Goal: Information Seeking & Learning: Learn about a topic

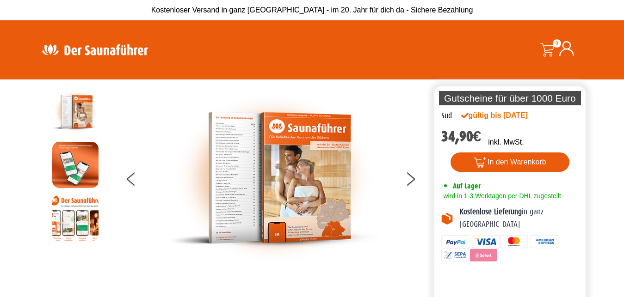
click at [102, 59] on img at bounding box center [95, 50] width 120 height 18
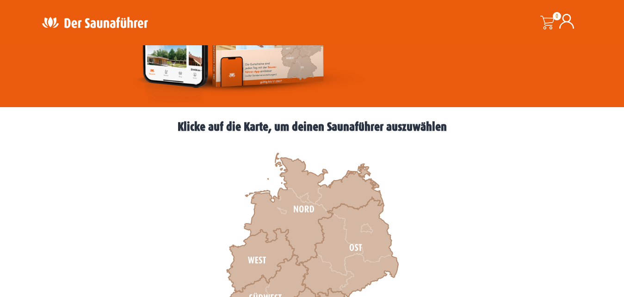
scroll to position [377, 0]
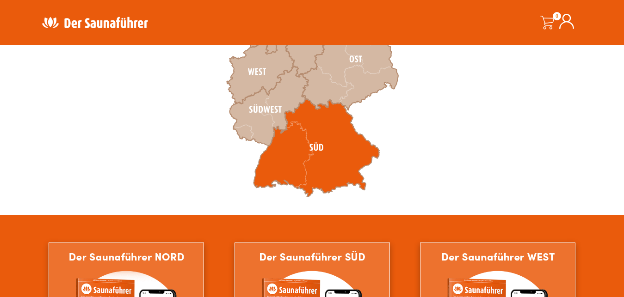
click at [309, 143] on icon at bounding box center [316, 148] width 126 height 98
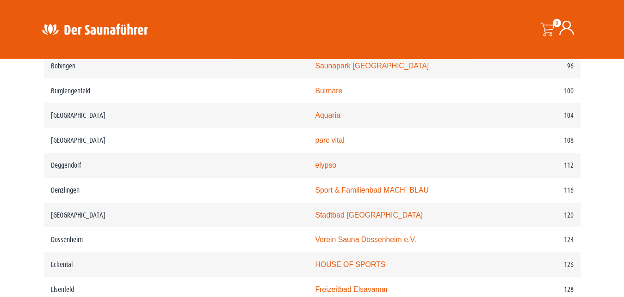
scroll to position [943, 0]
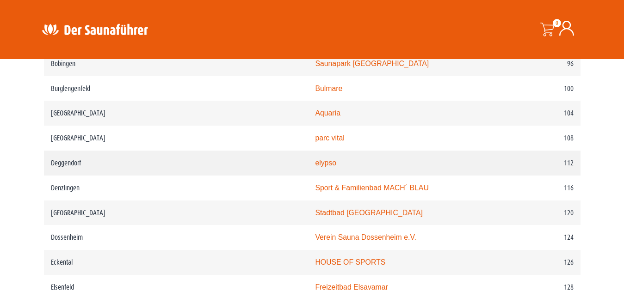
click at [315, 167] on link "elypso" at bounding box center [325, 163] width 21 height 8
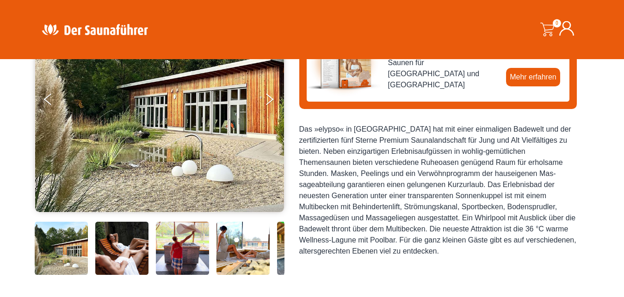
scroll to position [141, 0]
